Goal: Transaction & Acquisition: Purchase product/service

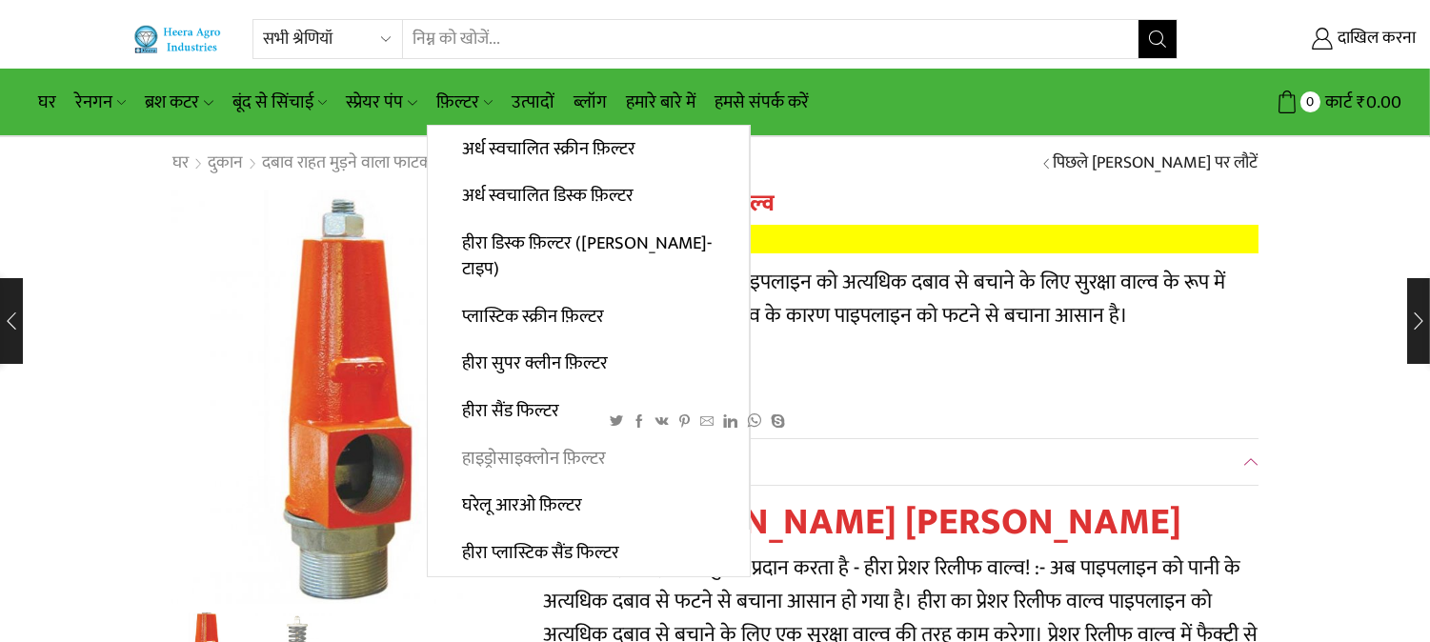
click at [520, 444] on font "हाइड्रोसाइक्लोन फ़िल्टर" at bounding box center [534, 459] width 144 height 30
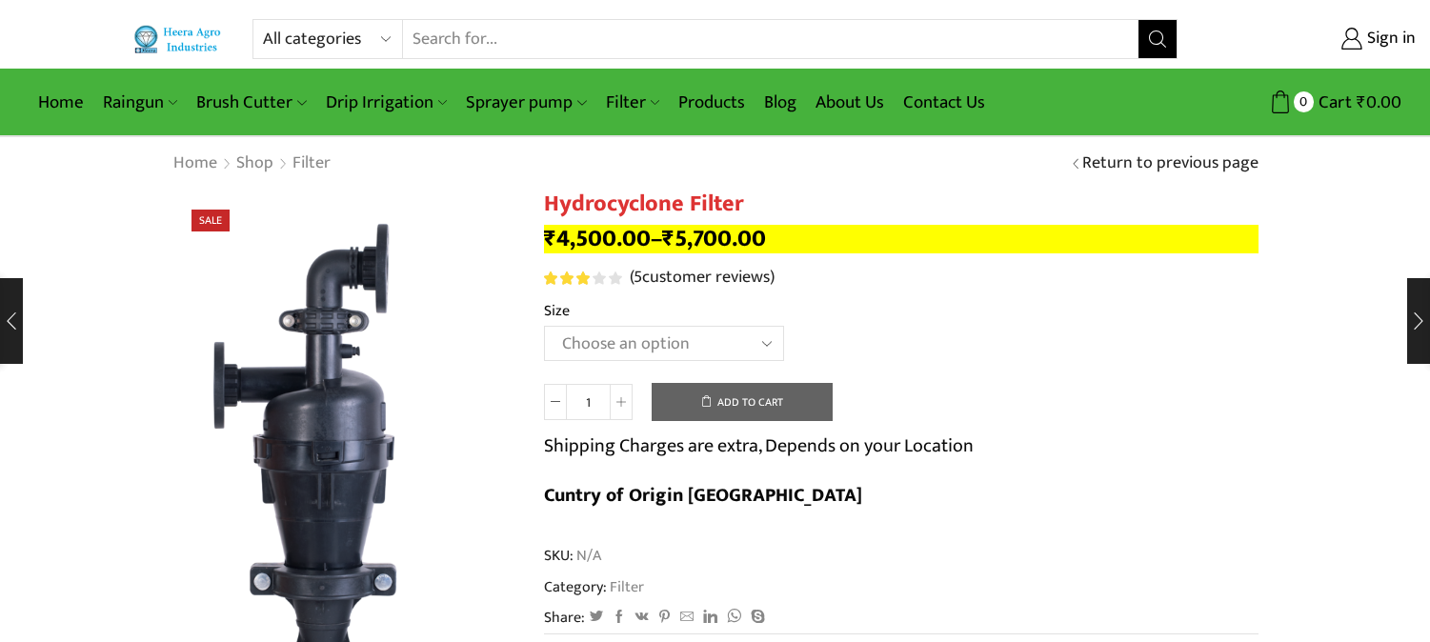
click at [766, 344] on select "Choose an option 2" Hydrocyclone Filter 2.5" Hydrocyclone Filter 3" Hydrocyclon…" at bounding box center [664, 343] width 240 height 35
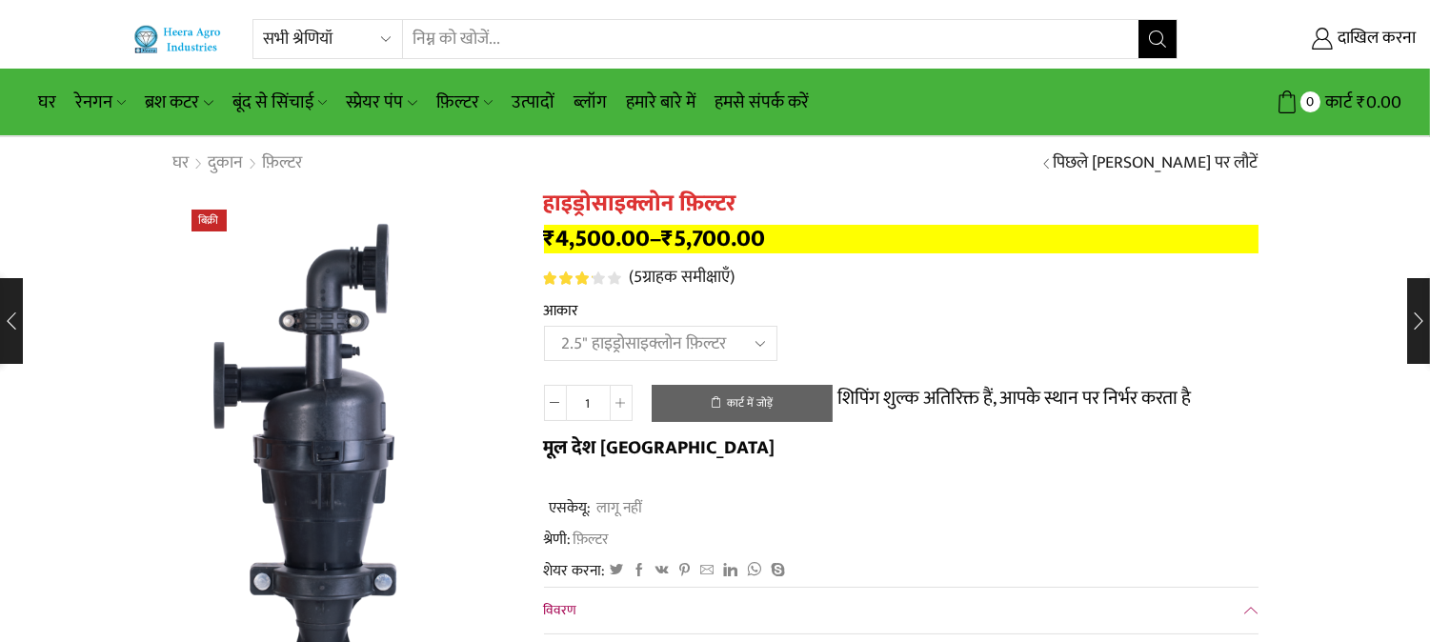
click at [544, 328] on select "एक विकल्प चुनें 2" हाइड्रोसाइक्लोन फ़िल्टर 2.5" हाइड्रोसाइक्लोन फ़िल्टर 3" हाइड…" at bounding box center [660, 343] width 233 height 35
select select "2.5" Hydrocyclone Filter"
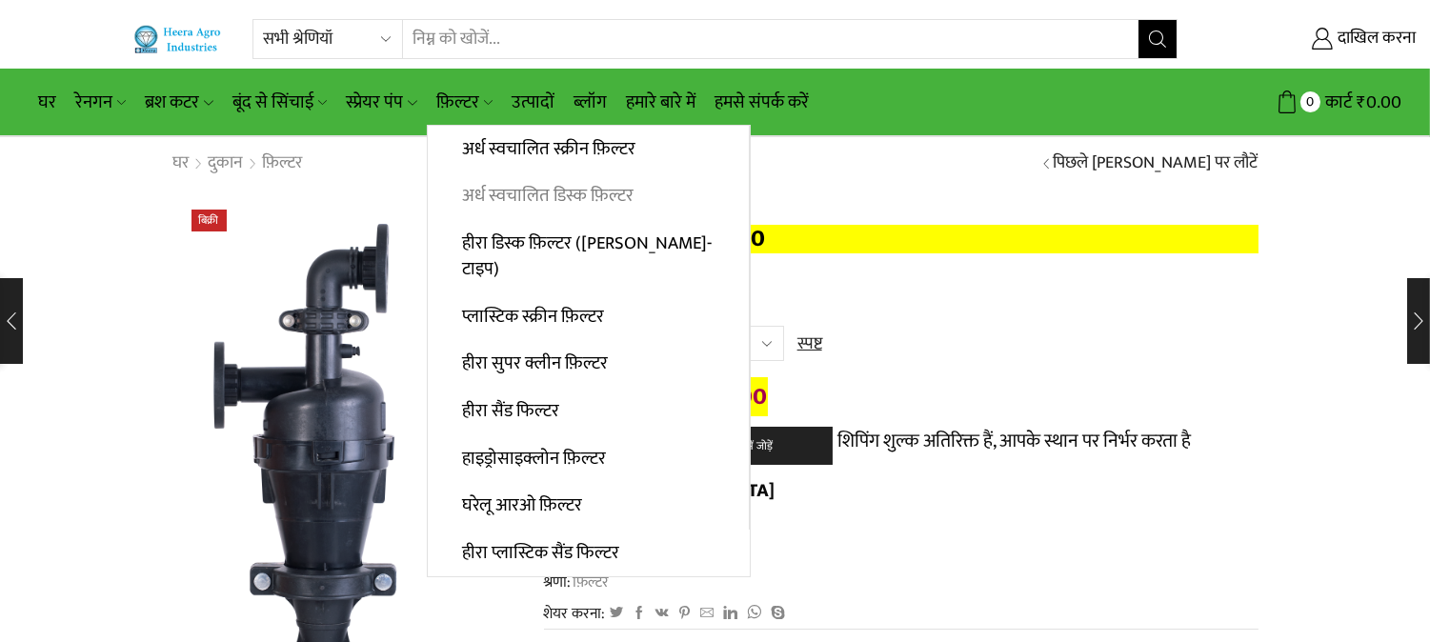
click at [534, 191] on font "अर्ध स्वचालित डिस्क फ़िल्टर" at bounding box center [547, 196] width 171 height 30
